Goal: Book appointment/travel/reservation

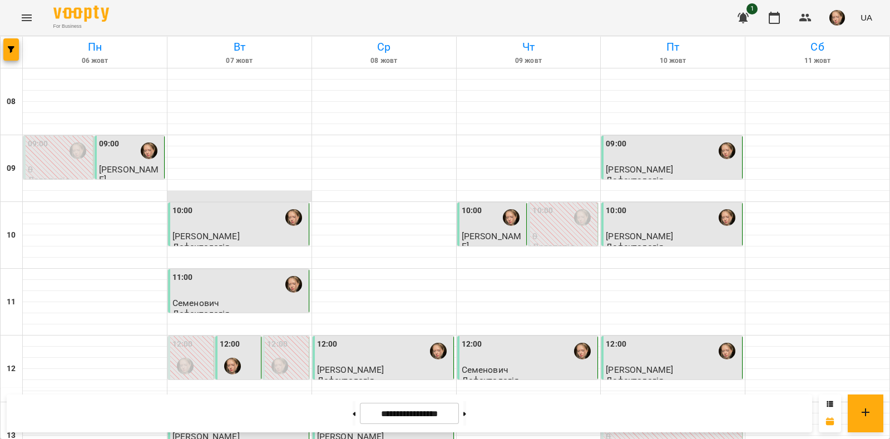
scroll to position [474, 0]
click at [466, 419] on button at bounding box center [464, 413] width 3 height 24
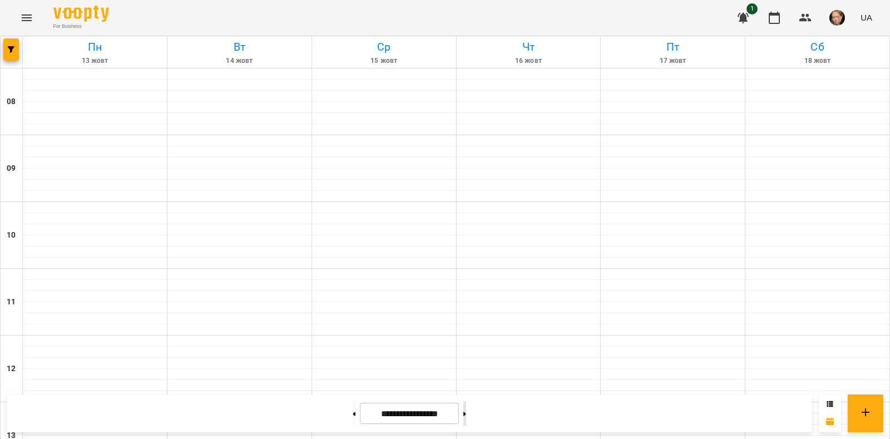
type input "**********"
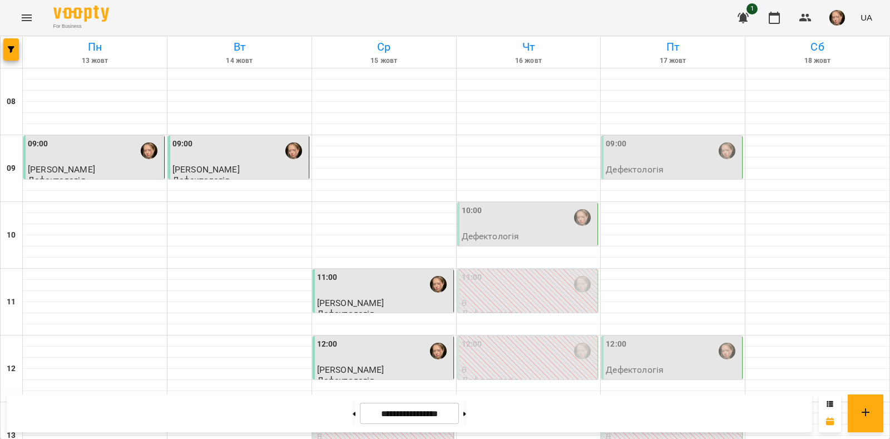
scroll to position [464, 0]
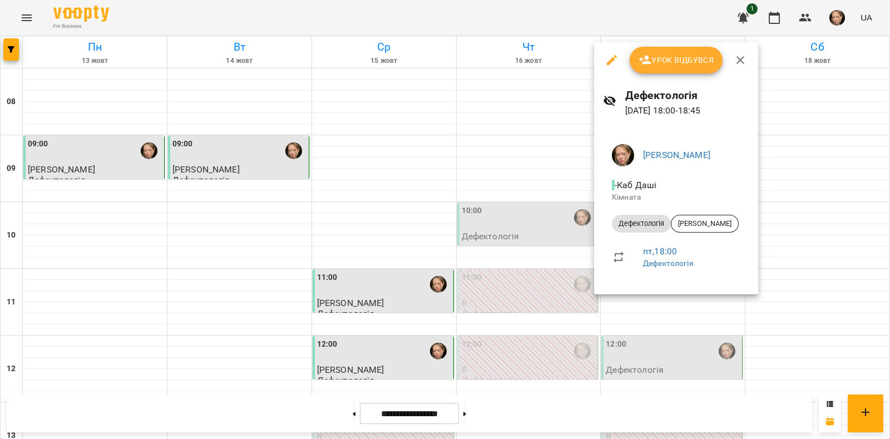
click at [614, 337] on div at bounding box center [445, 219] width 890 height 439
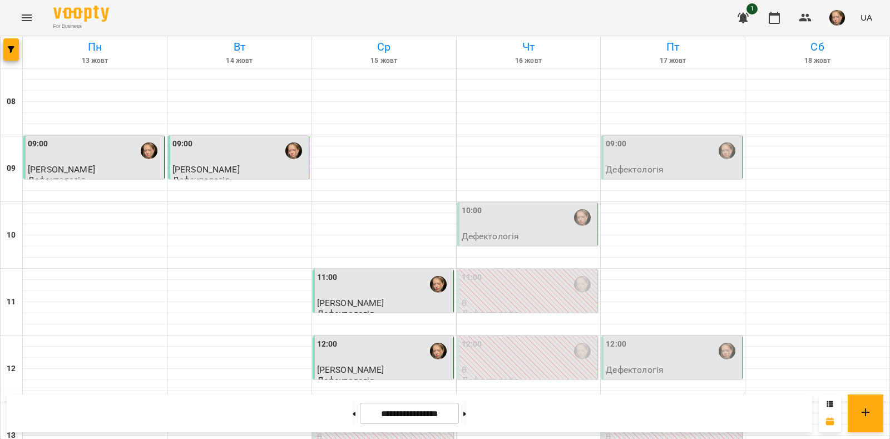
scroll to position [252, 0]
click at [8, 47] on icon "button" at bounding box center [11, 49] width 7 height 7
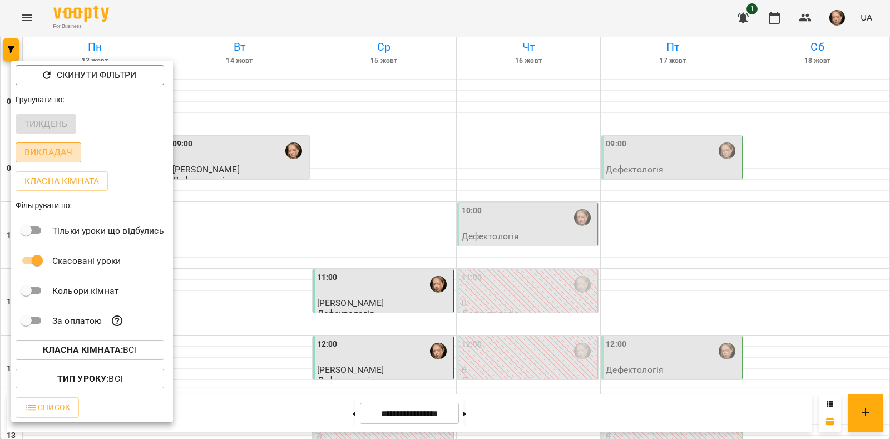
click at [58, 157] on p "Викладач" at bounding box center [48, 152] width 48 height 13
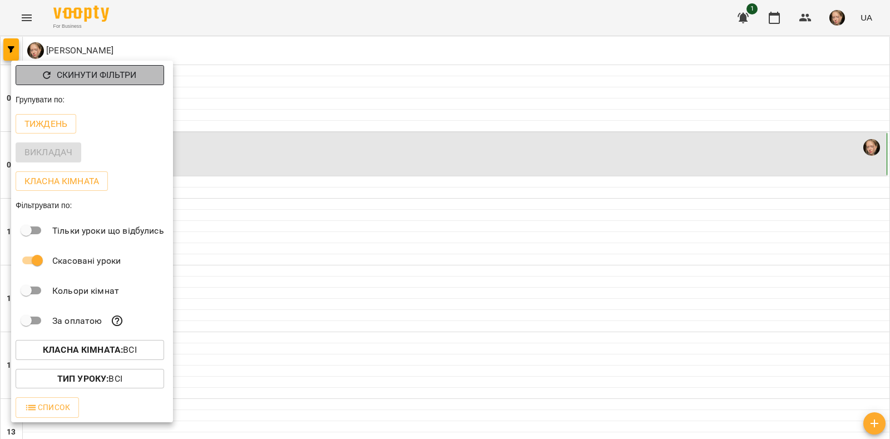
click at [105, 77] on p "Скинути фільтри" at bounding box center [97, 74] width 80 height 13
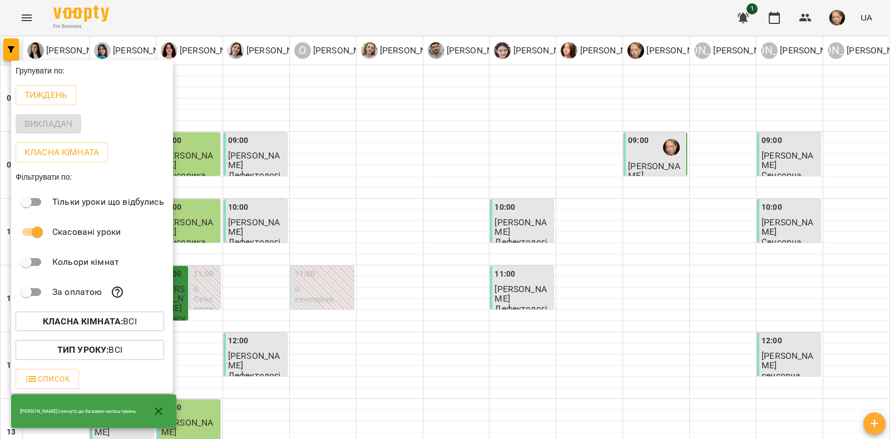
click at [403, 178] on div at bounding box center [445, 219] width 890 height 439
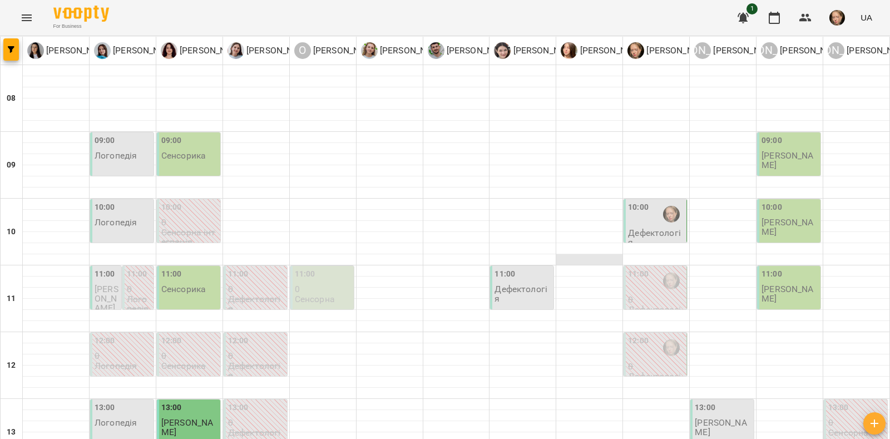
scroll to position [381, 0]
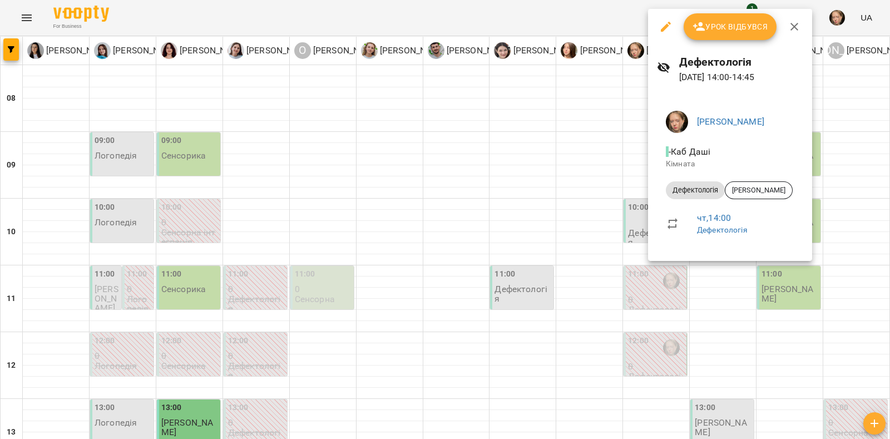
click at [572, 171] on div at bounding box center [445, 219] width 890 height 439
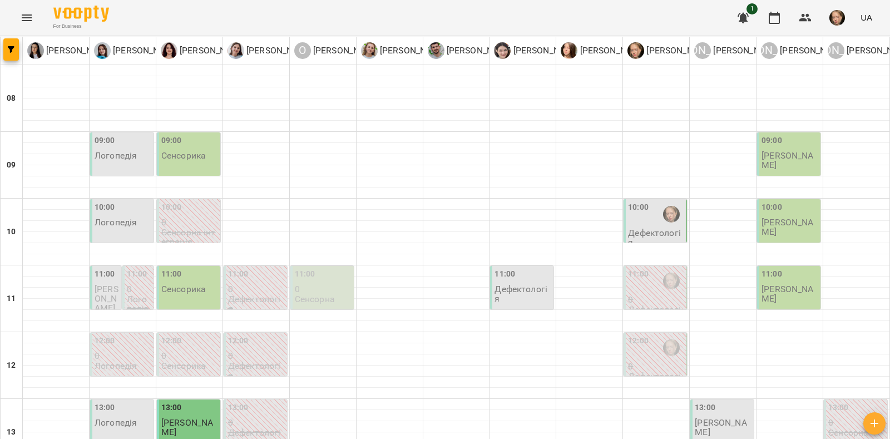
scroll to position [500, 0]
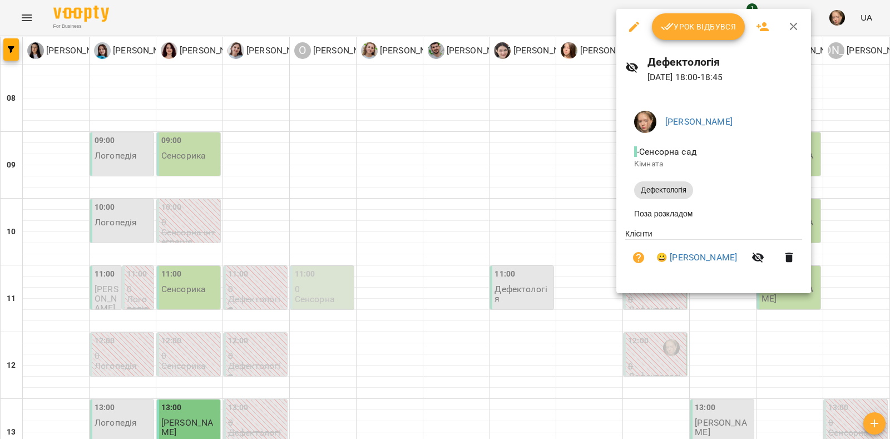
click at [562, 286] on div at bounding box center [445, 219] width 890 height 439
